Goal: Navigation & Orientation: Find specific page/section

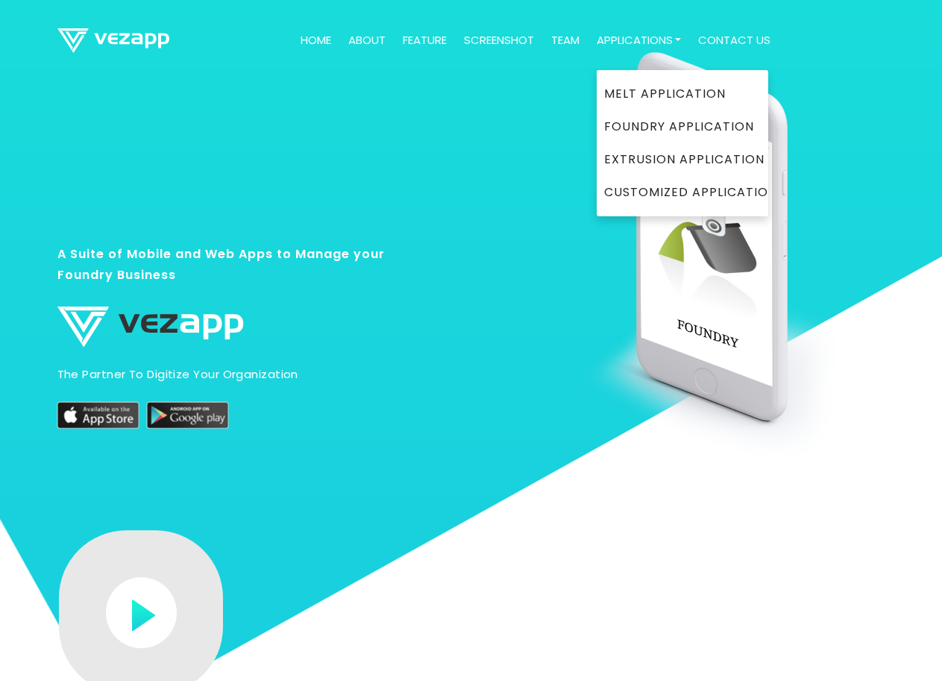
click at [607, 41] on link "Applications" at bounding box center [639, 40] width 97 height 29
click at [632, 125] on link "Foundry Application" at bounding box center [682, 126] width 157 height 33
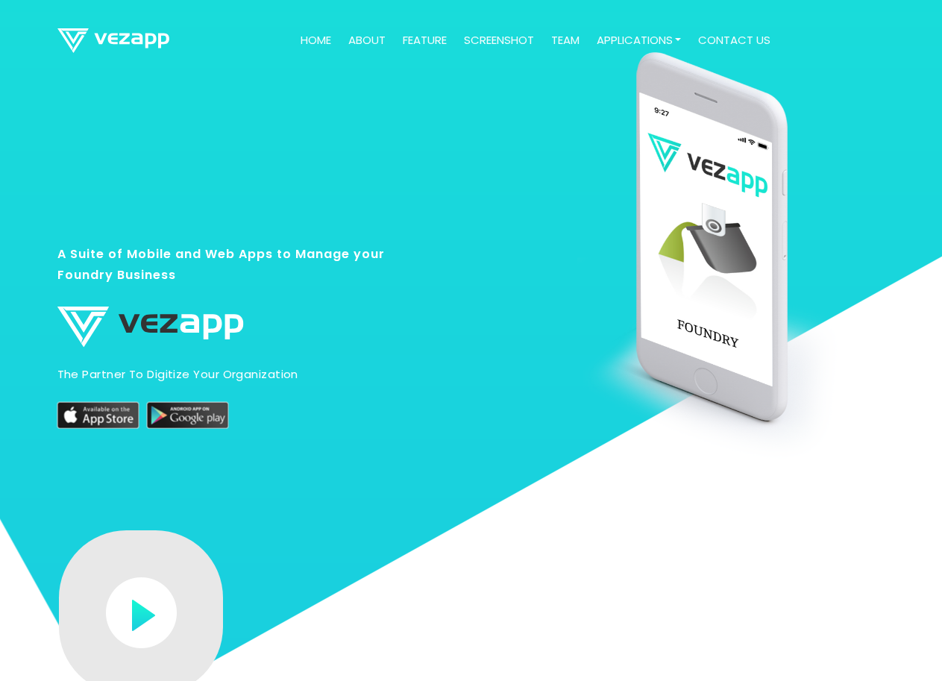
click at [735, 43] on link "contact us" at bounding box center [734, 40] width 84 height 29
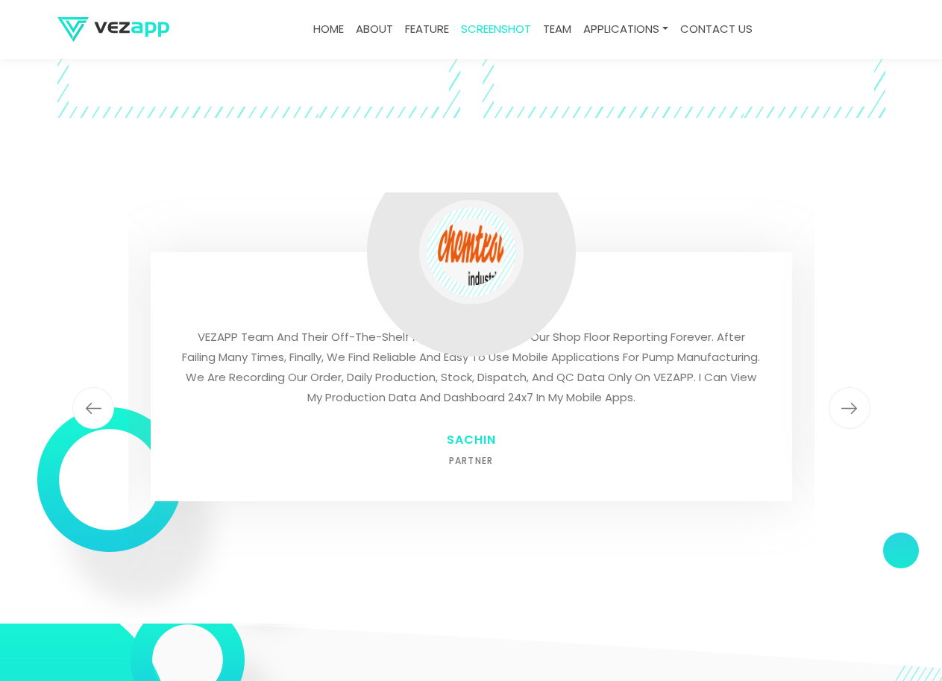
scroll to position [4429, 0]
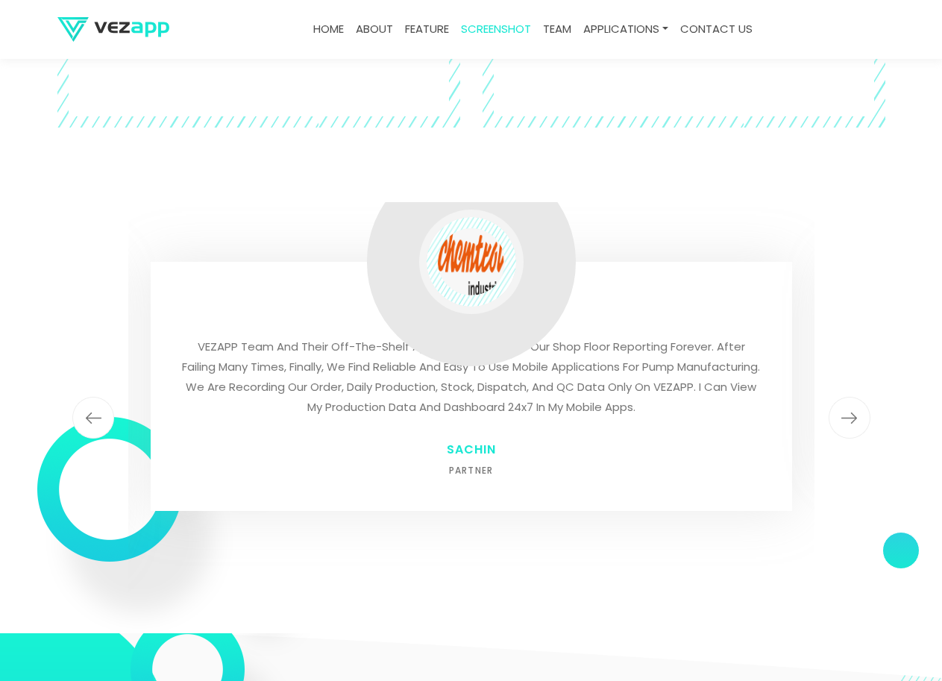
click at [325, 33] on link "Home" at bounding box center [328, 29] width 43 height 29
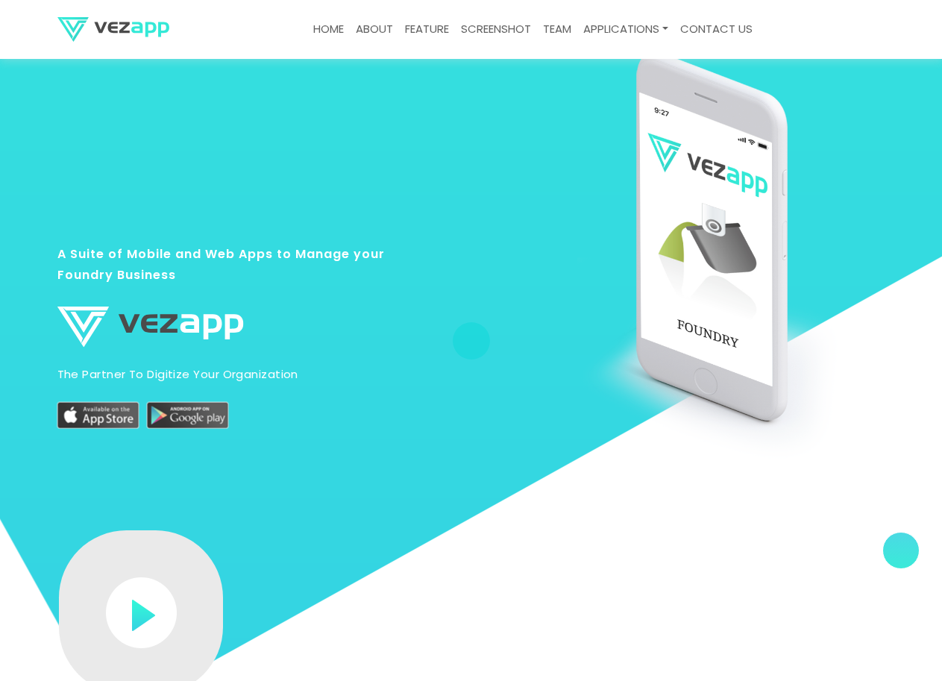
scroll to position [4876, 0]
